Goal: Task Accomplishment & Management: Manage account settings

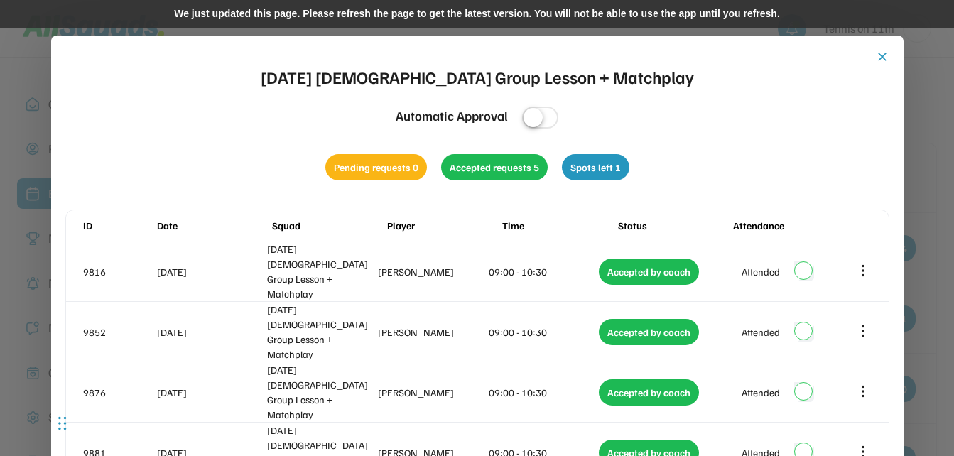
click at [248, 9] on div "We just updated this page. Please refresh the page to get the latest version. Y…" at bounding box center [477, 14] width 954 height 28
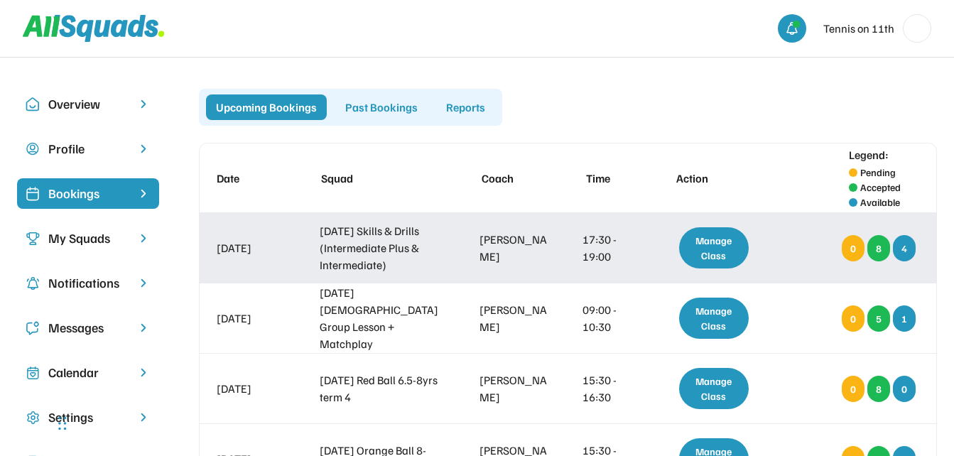
click at [721, 252] on div "Manage Class" at bounding box center [714, 247] width 70 height 41
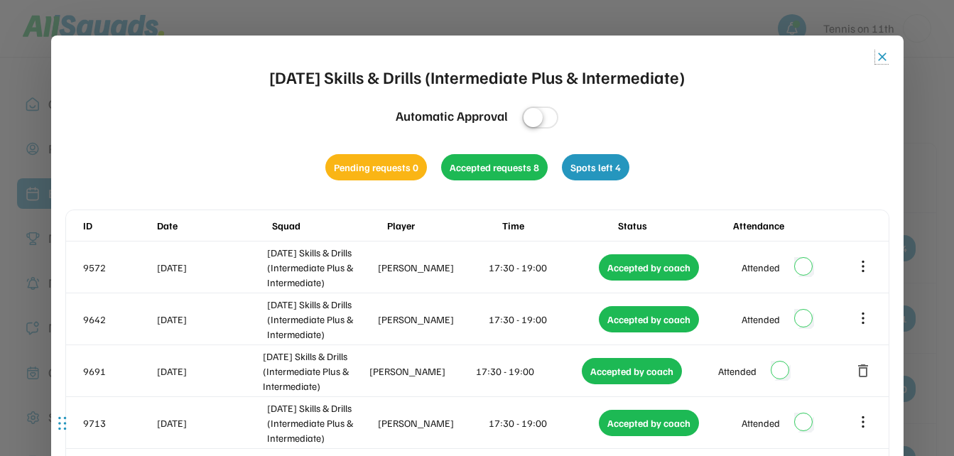
click at [882, 56] on button "close" at bounding box center [882, 57] width 14 height 14
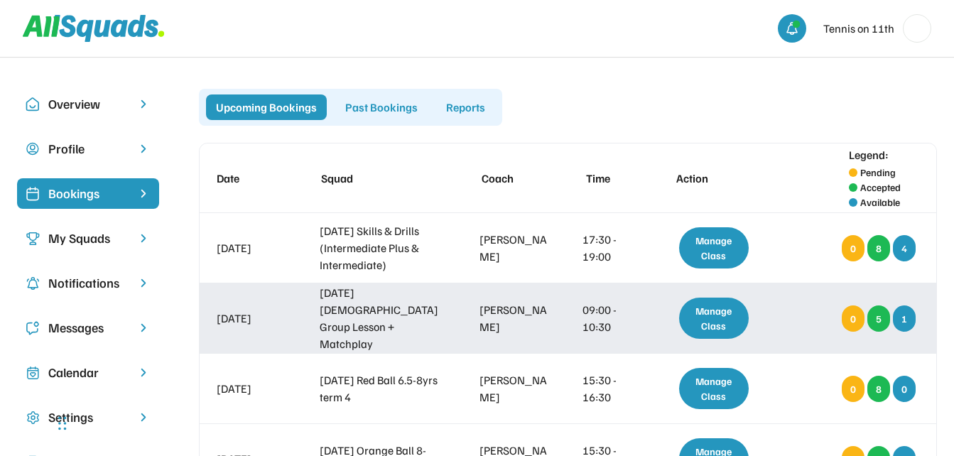
click at [726, 316] on div "Manage Class" at bounding box center [714, 318] width 70 height 41
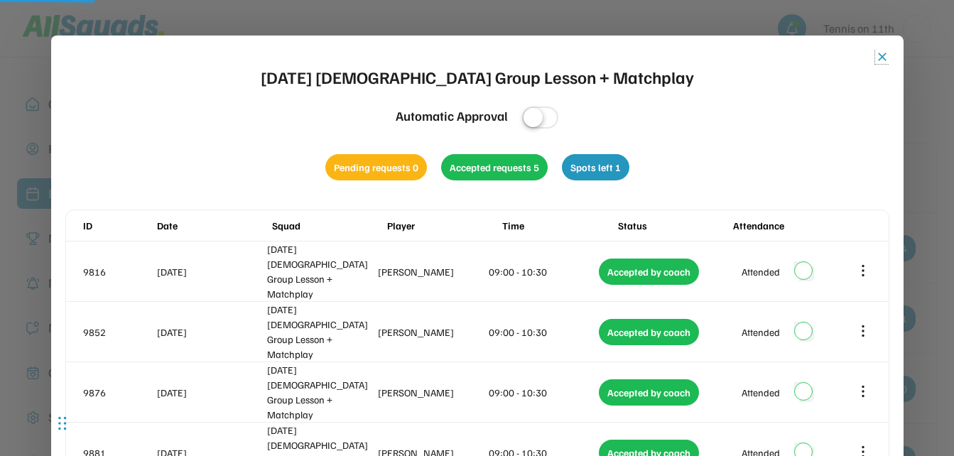
click at [883, 56] on button "close" at bounding box center [882, 57] width 14 height 14
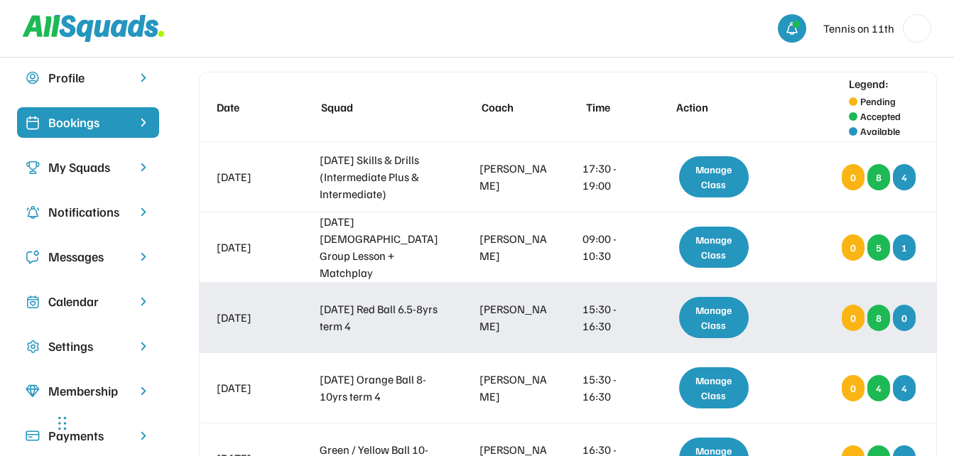
scroll to position [142, 0]
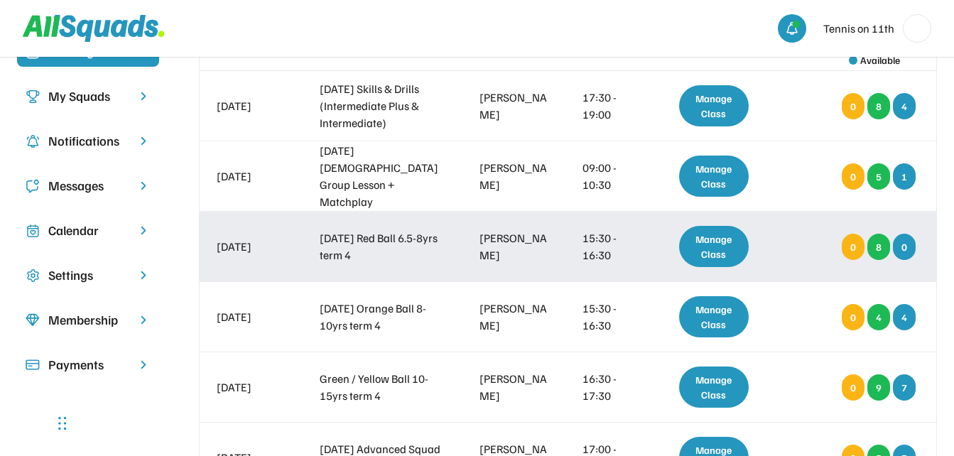
click at [706, 251] on div "Manage Class" at bounding box center [714, 246] width 70 height 41
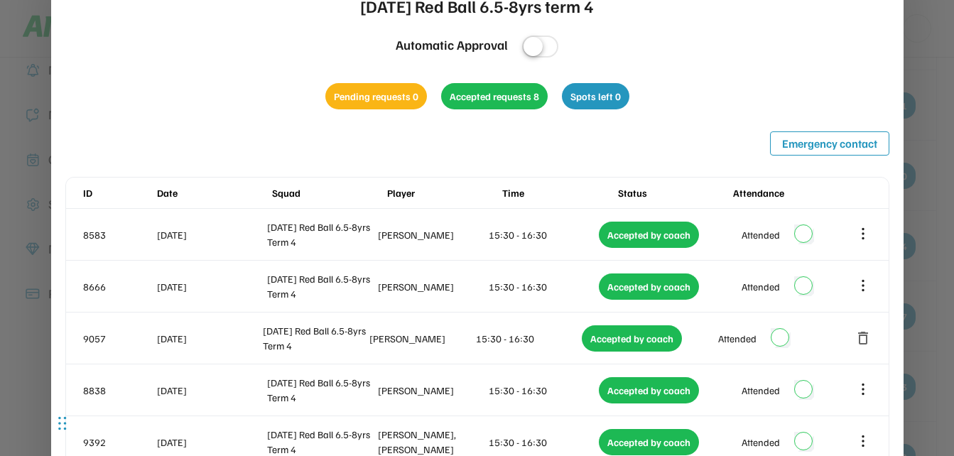
scroll to position [71, 0]
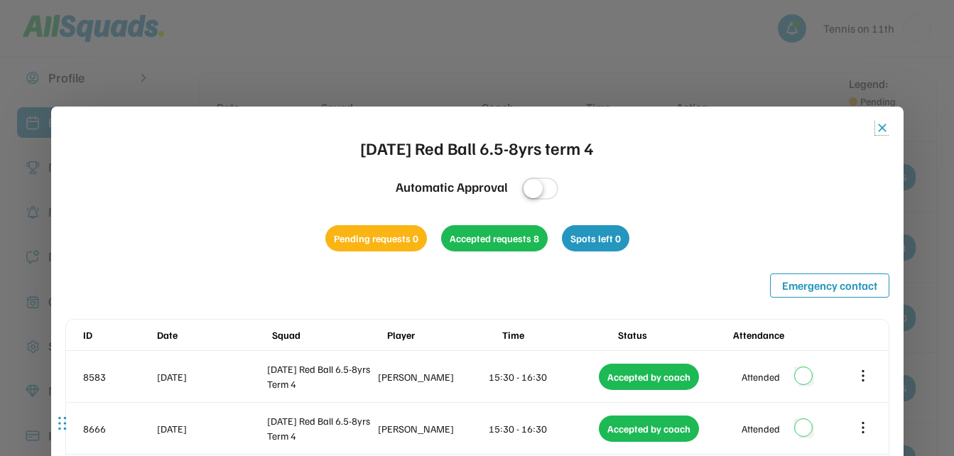
click at [880, 124] on button "close" at bounding box center [882, 128] width 14 height 14
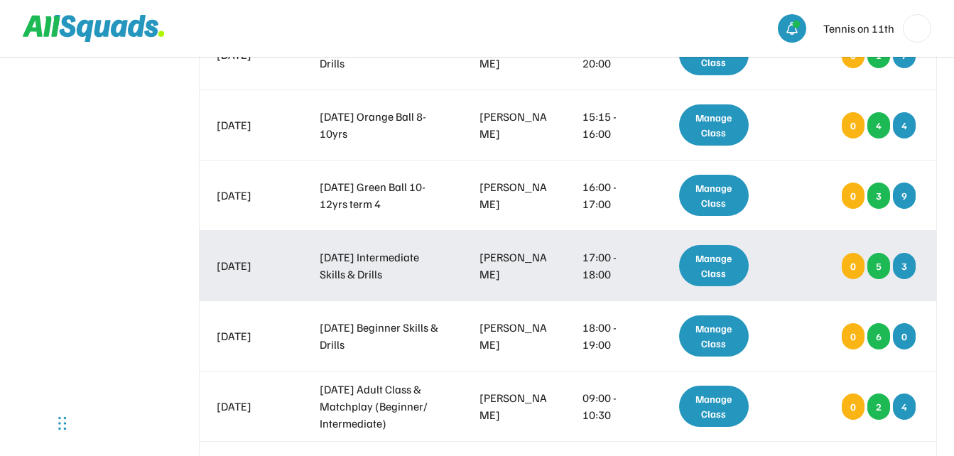
scroll to position [710, 0]
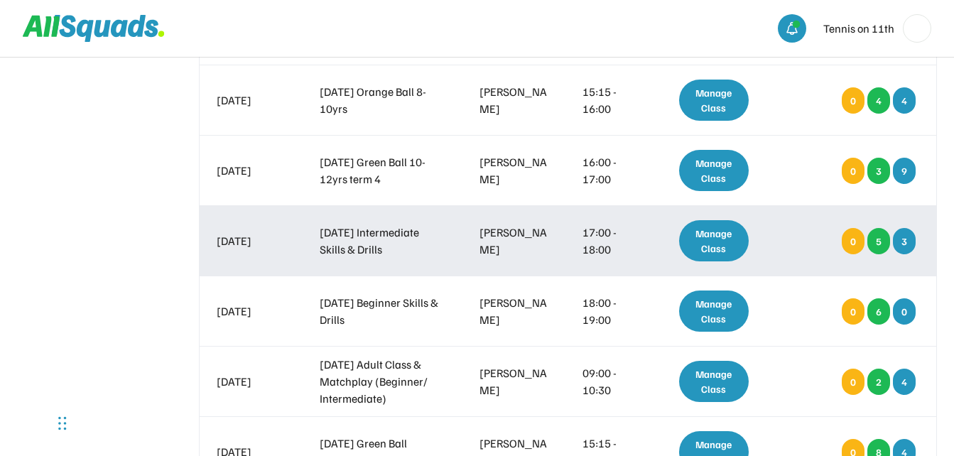
click at [724, 244] on div "Manage Class" at bounding box center [714, 240] width 70 height 41
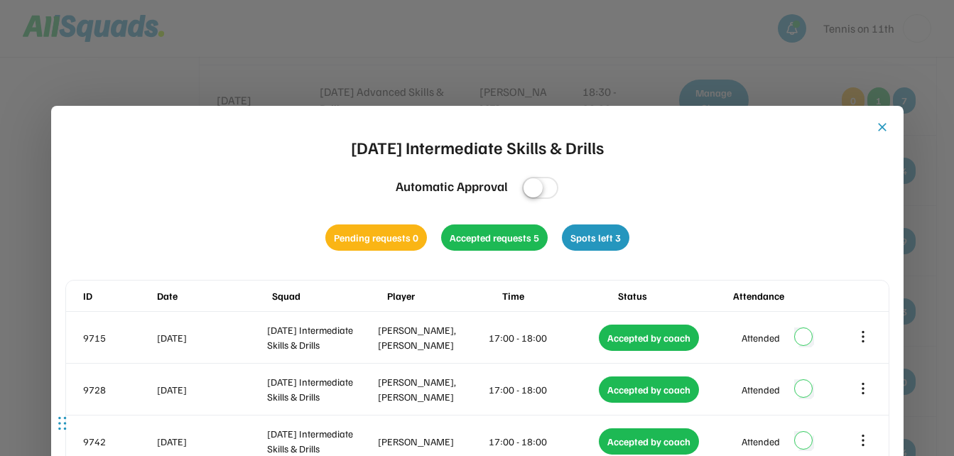
scroll to position [639, 0]
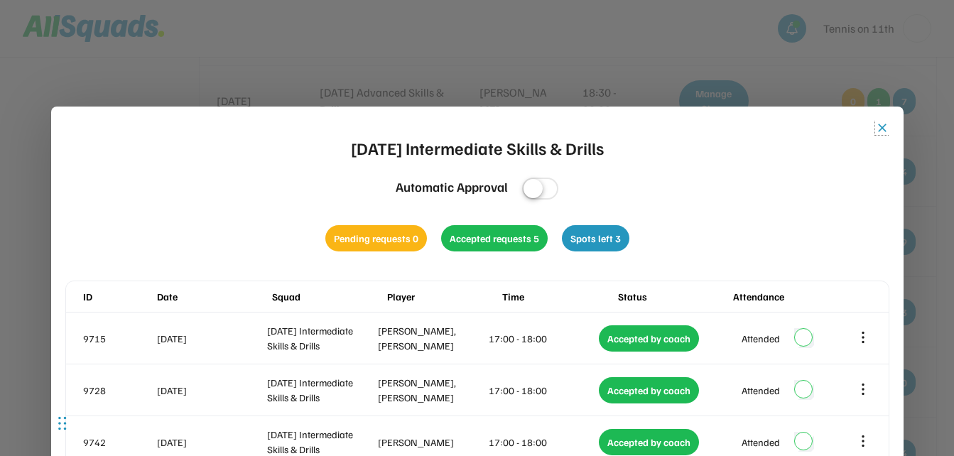
click at [880, 129] on button "close" at bounding box center [882, 128] width 14 height 14
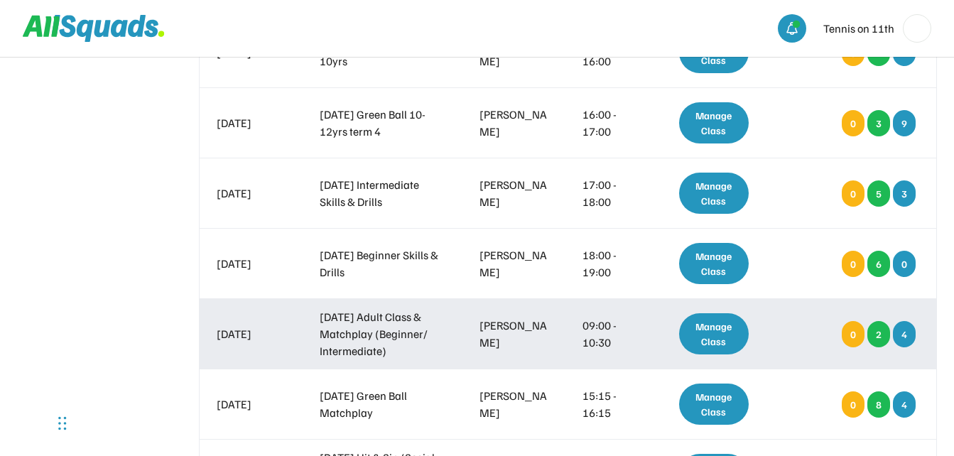
scroll to position [781, 0]
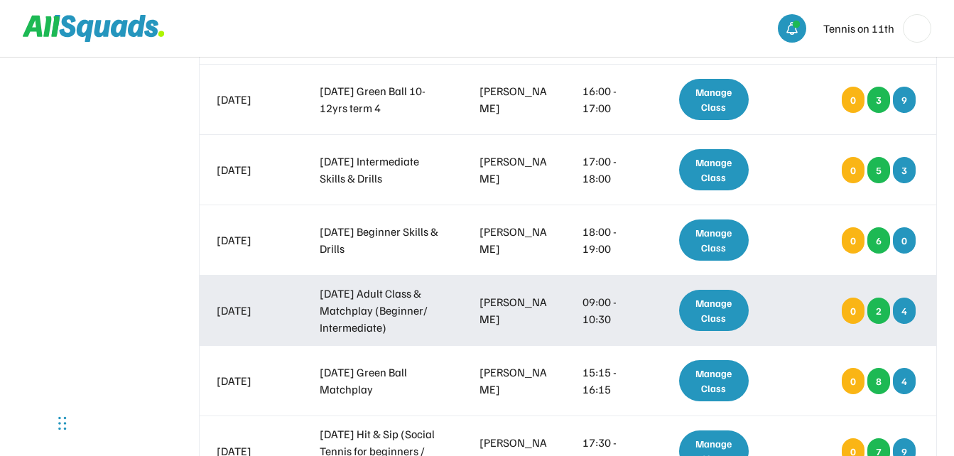
click at [731, 312] on div "Manage Class" at bounding box center [714, 310] width 70 height 41
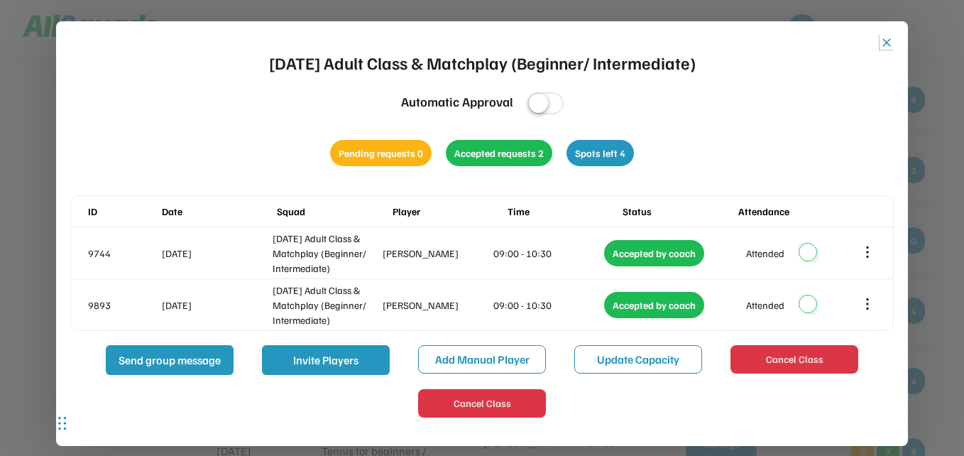
click at [886, 45] on button "close" at bounding box center [887, 43] width 14 height 14
